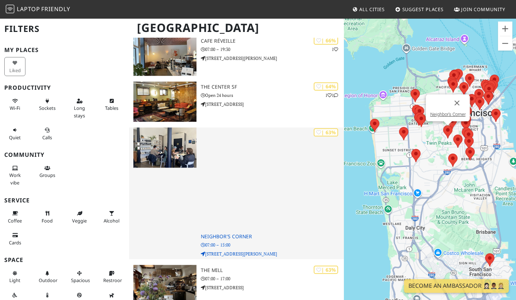
scroll to position [1464, 0]
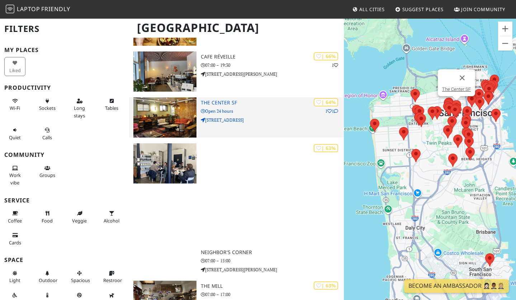
click at [215, 106] on h3 "The Center SF" at bounding box center [273, 103] width 144 height 6
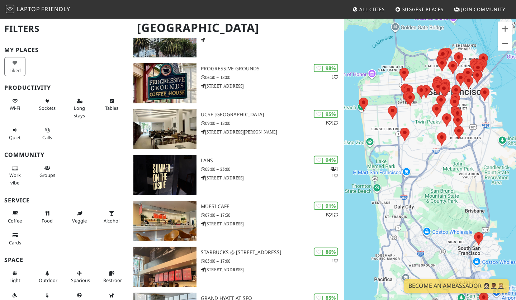
scroll to position [215, 0]
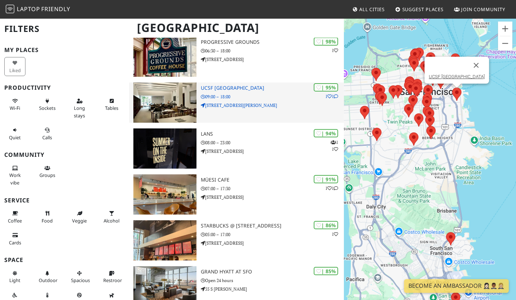
click at [225, 90] on h3 "UCSF [GEOGRAPHIC_DATA]" at bounding box center [273, 88] width 144 height 6
